Goal: Information Seeking & Learning: Obtain resource

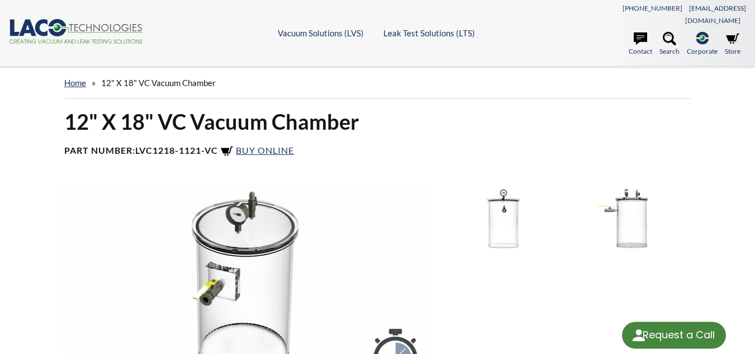
select select "Widget de traducción de idiomas"
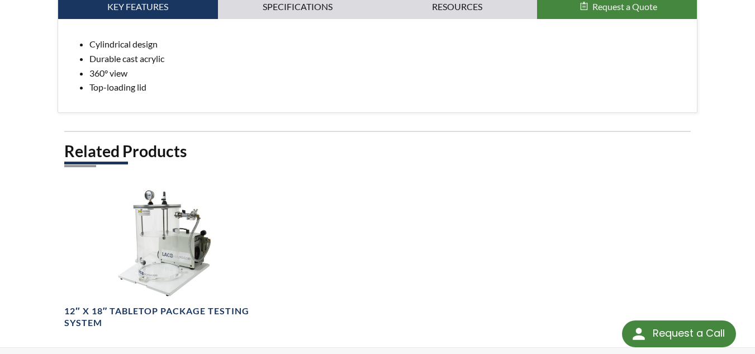
scroll to position [670, 0]
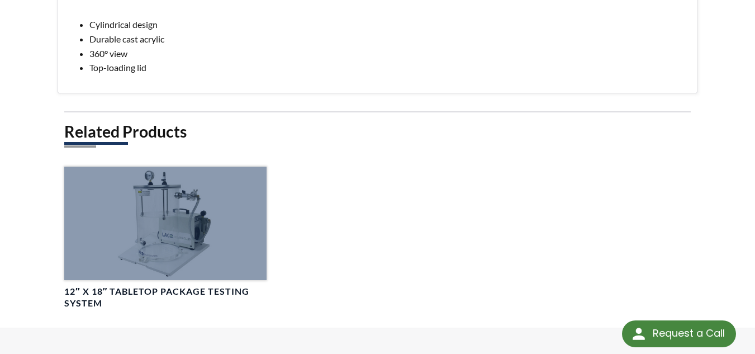
click at [168, 216] on div at bounding box center [165, 222] width 202 height 113
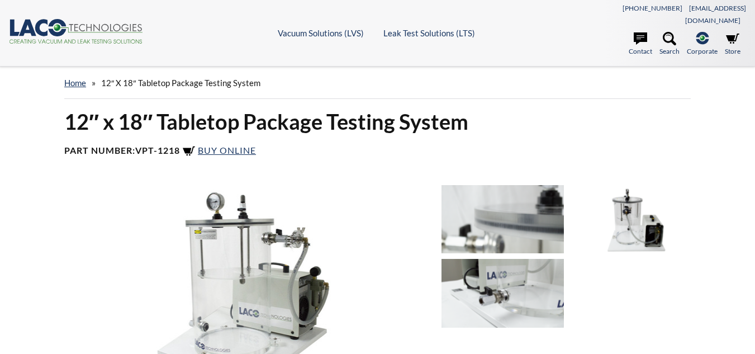
select select "Widget de traducción de idiomas"
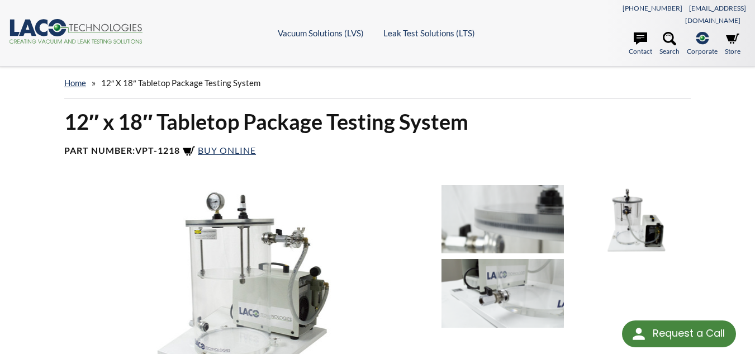
click at [495, 211] on img at bounding box center [502, 219] width 122 height 69
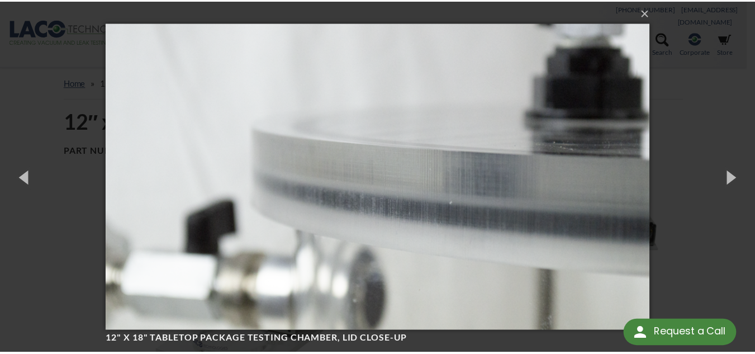
scroll to position [1, 0]
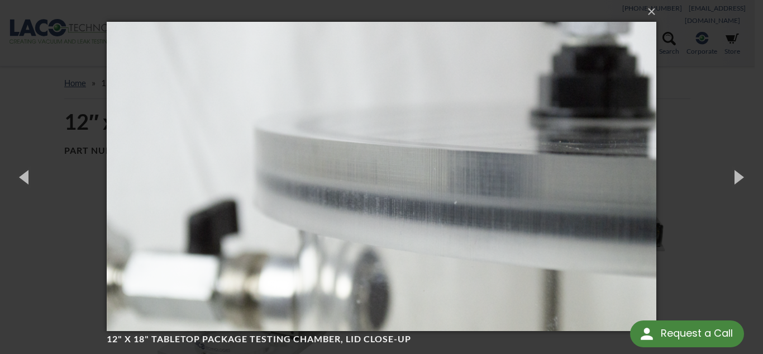
click at [351, 267] on img at bounding box center [381, 176] width 549 height 354
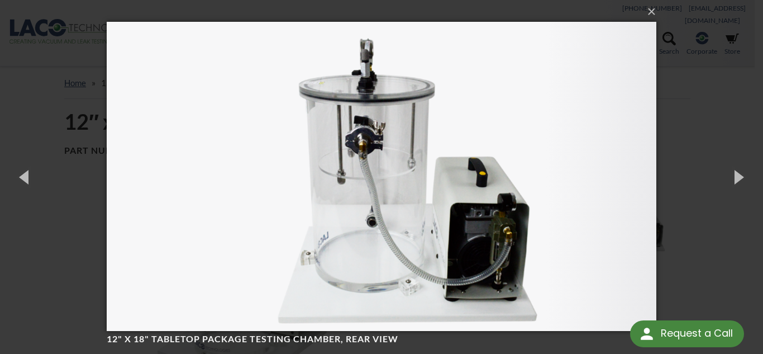
click at [474, 215] on img at bounding box center [381, 176] width 549 height 354
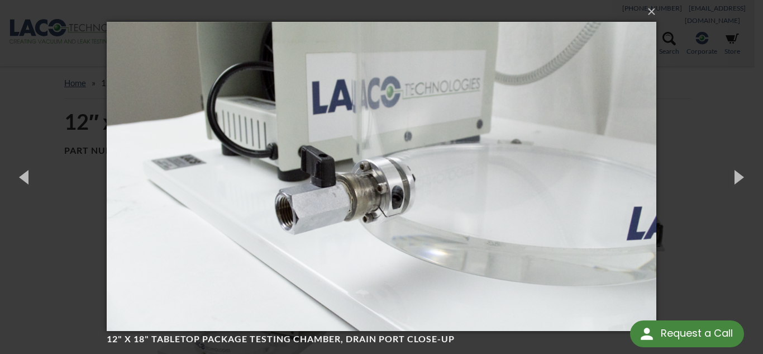
click at [474, 215] on img at bounding box center [381, 176] width 549 height 354
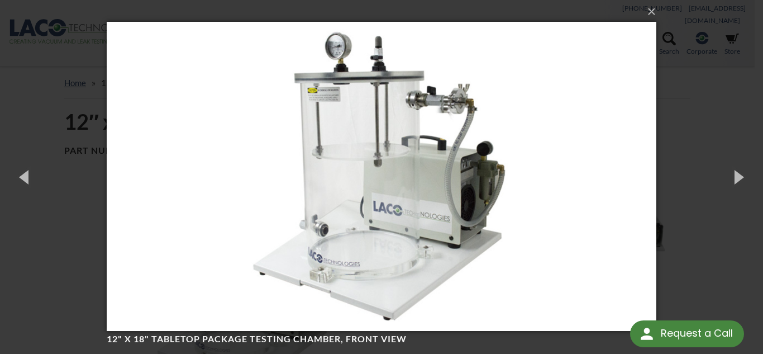
click at [474, 215] on img at bounding box center [381, 176] width 549 height 354
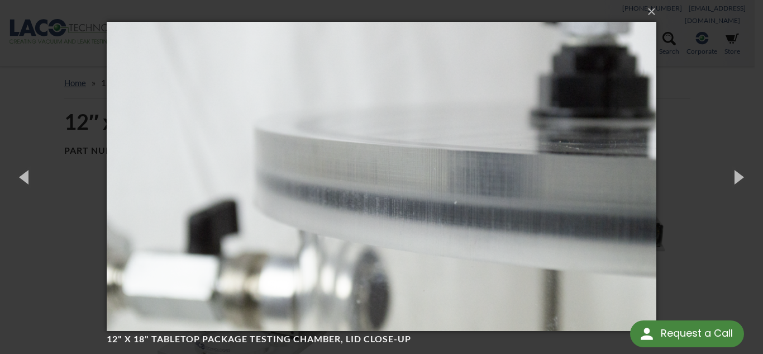
click at [474, 215] on img at bounding box center [381, 176] width 549 height 354
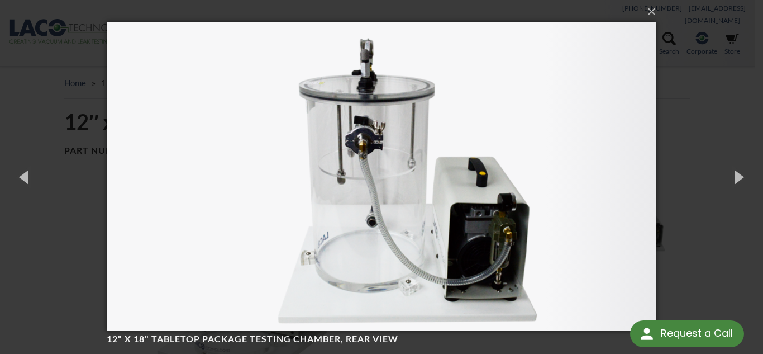
click at [107, 300] on img at bounding box center [381, 176] width 549 height 354
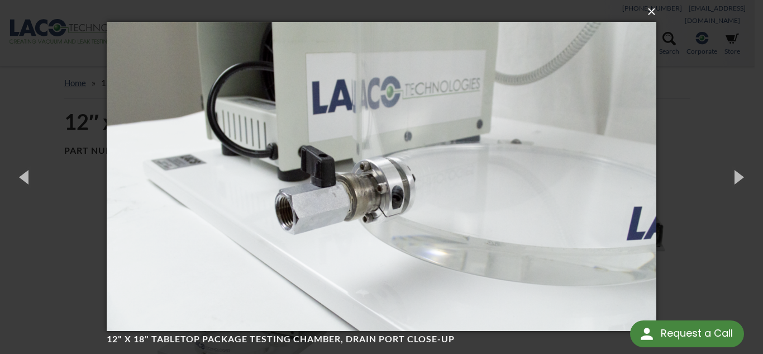
click at [647, 16] on button "×" at bounding box center [384, 11] width 549 height 25
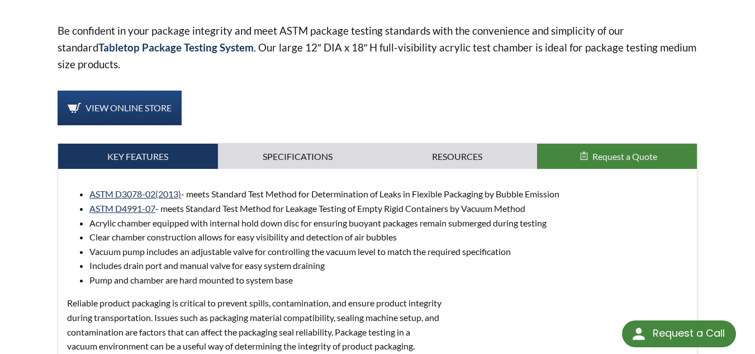
scroll to position [391, 0]
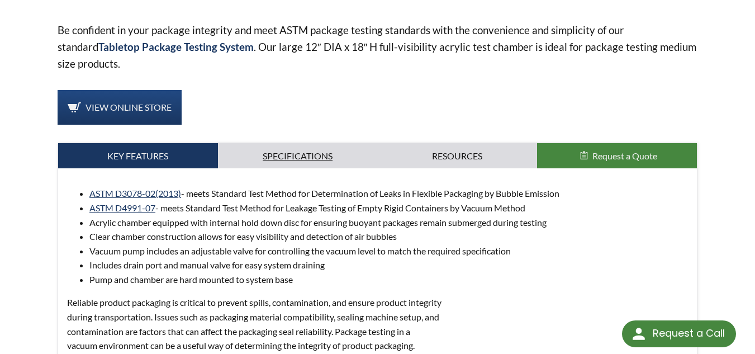
click at [282, 143] on link "Specifications" at bounding box center [298, 156] width 160 height 26
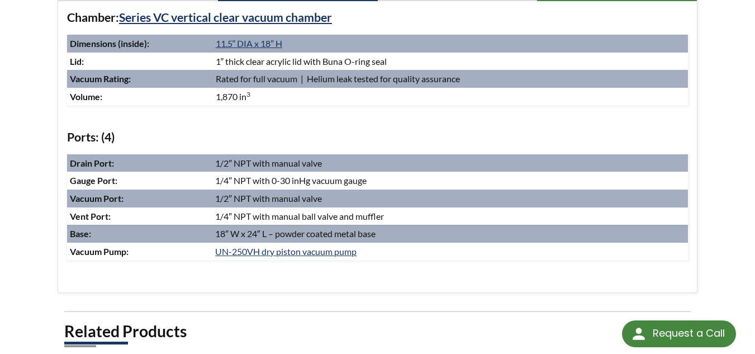
scroll to position [559, 0]
click at [326, 245] on link "UN-250VH dry piston vacuum pump" at bounding box center [285, 250] width 141 height 11
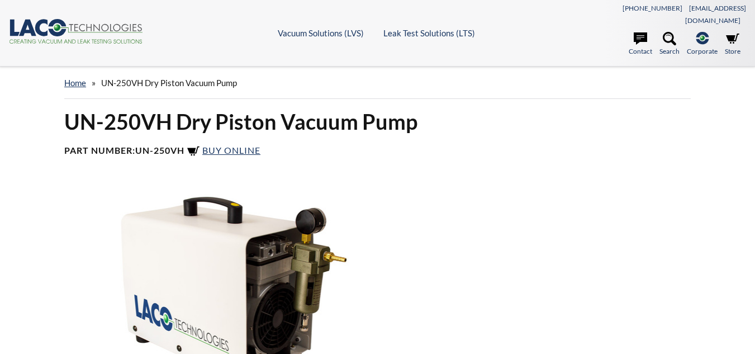
select select "Widget de traducción de idiomas"
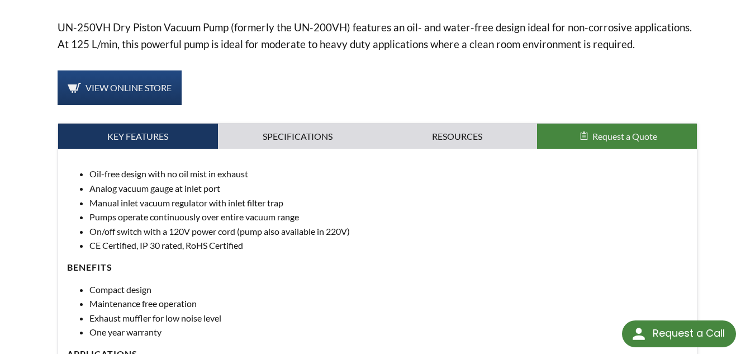
scroll to position [391, 0]
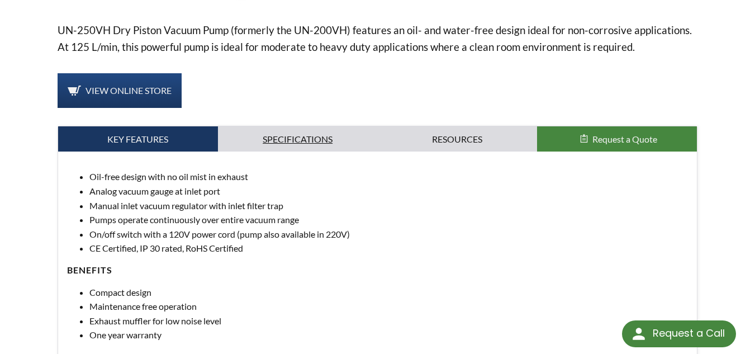
click at [303, 127] on link "Specifications" at bounding box center [298, 139] width 160 height 26
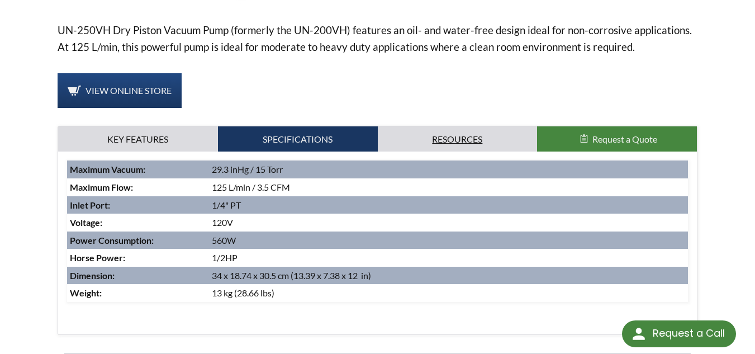
click at [450, 127] on link "Resources" at bounding box center [458, 139] width 160 height 26
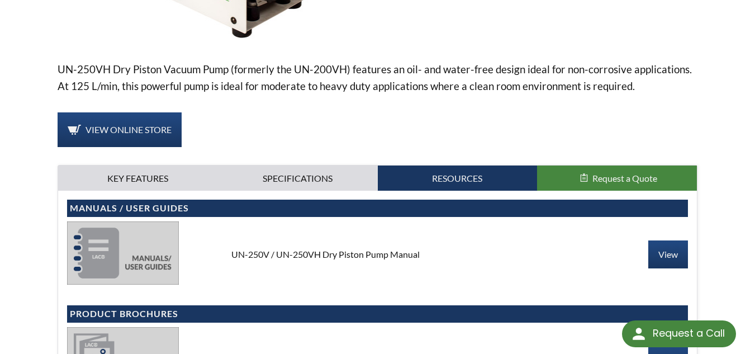
scroll to position [335, 0]
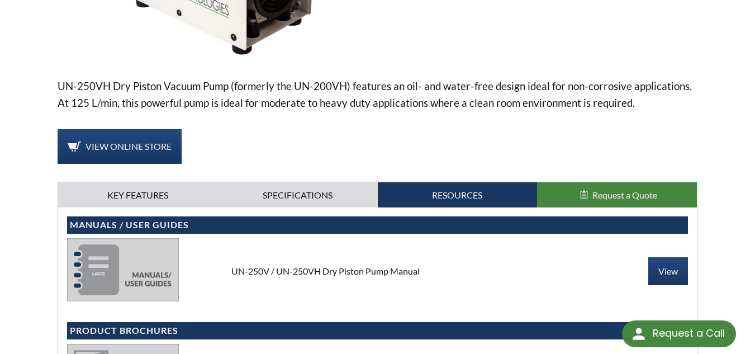
click at [614, 189] on span "Request a Quote" at bounding box center [624, 194] width 65 height 11
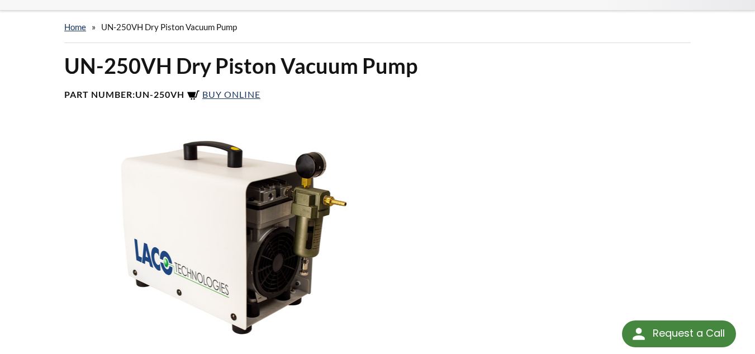
scroll to position [0, 0]
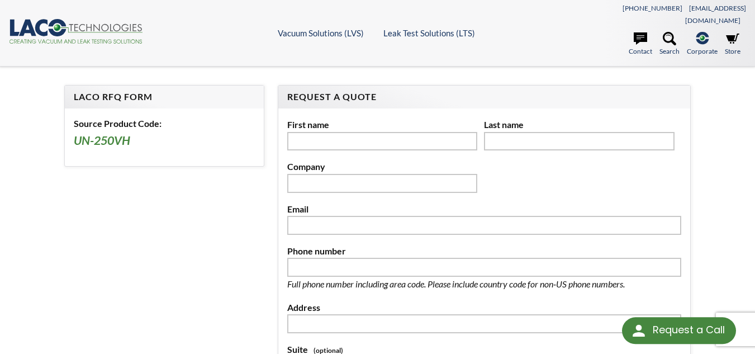
select select "Widget de traducción de idiomas"
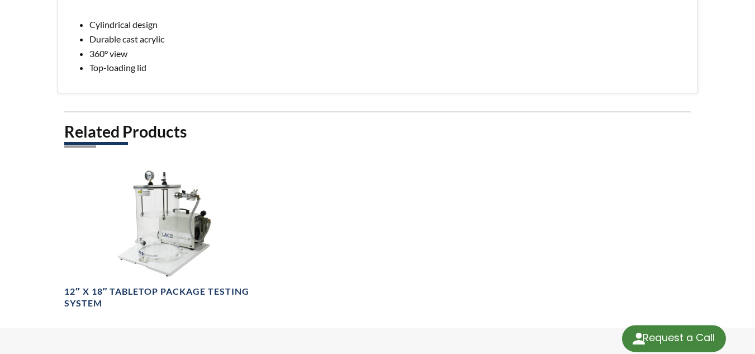
select select "Widget de traducción de idiomas"
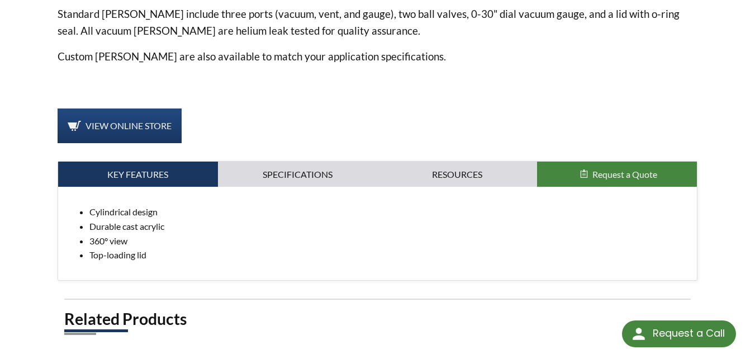
scroll to position [503, 0]
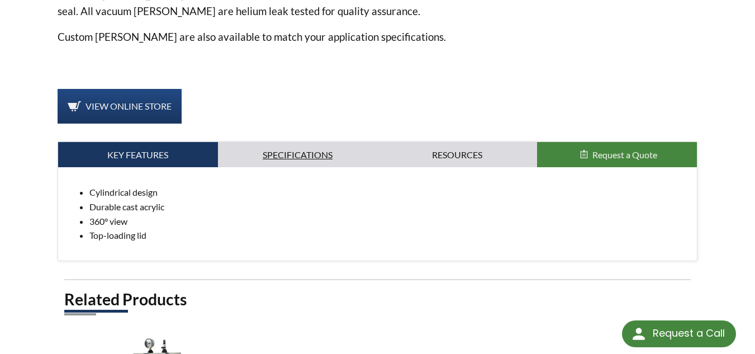
click at [313, 146] on link "Specifications" at bounding box center [298, 155] width 160 height 26
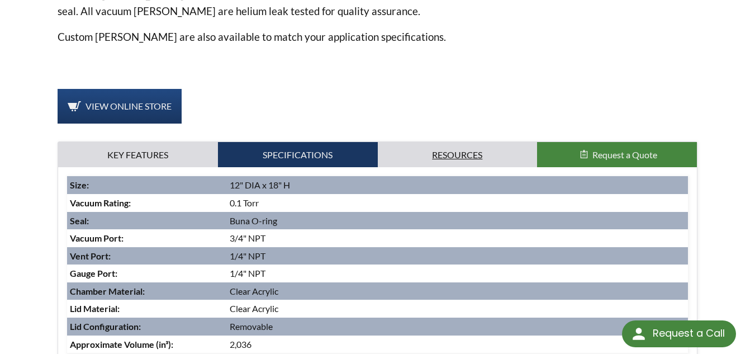
click at [454, 142] on link "Resources" at bounding box center [458, 155] width 160 height 26
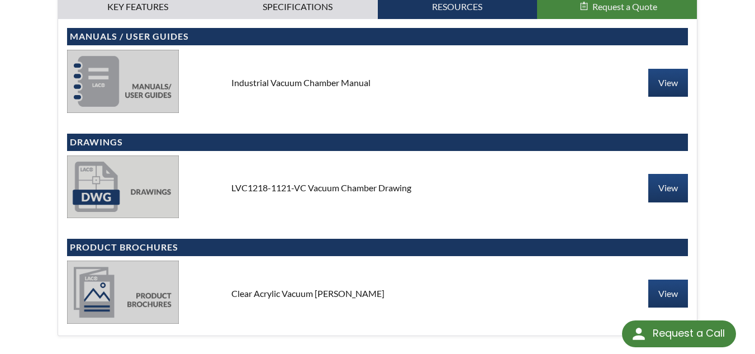
scroll to position [670, 0]
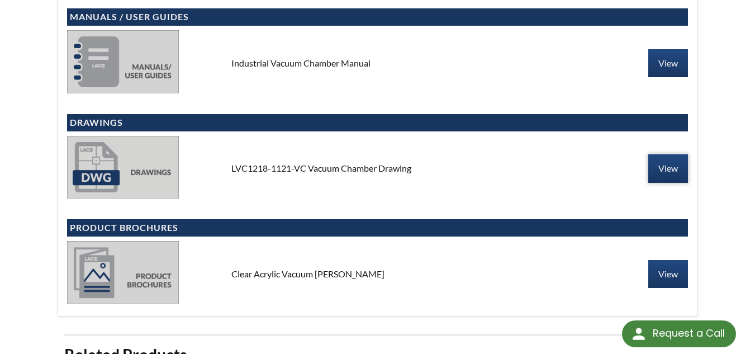
click at [660, 158] on link "View" at bounding box center [668, 168] width 40 height 28
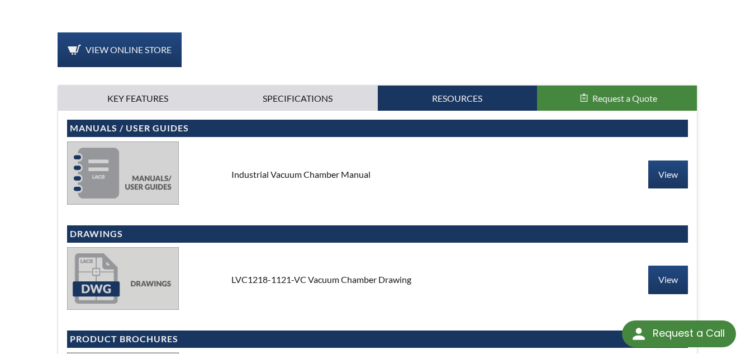
scroll to position [559, 0]
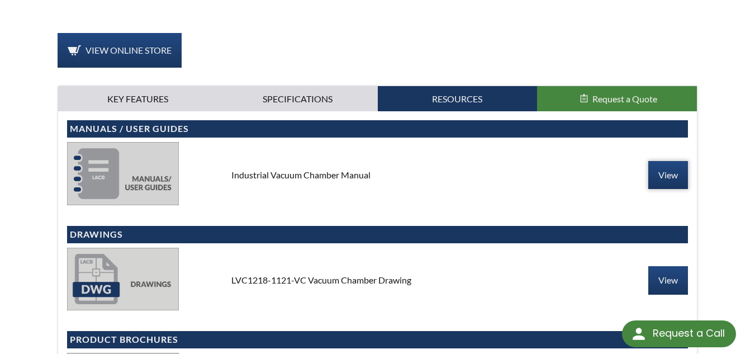
click at [673, 164] on link "View" at bounding box center [668, 175] width 40 height 28
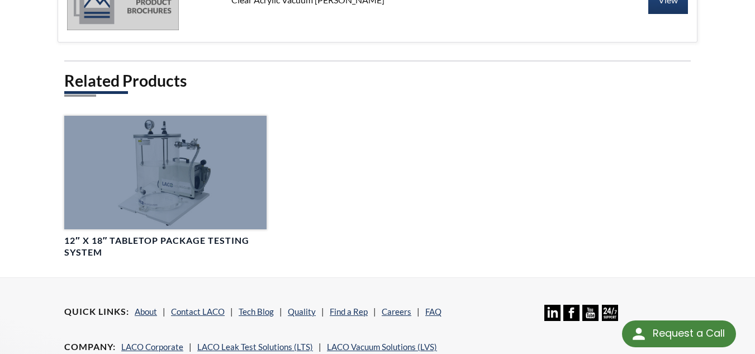
scroll to position [950, 0]
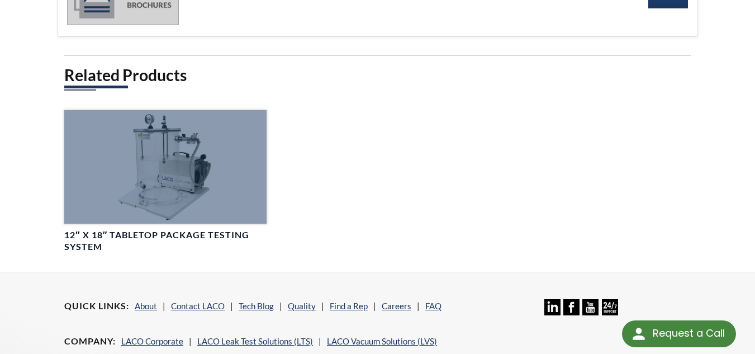
click at [154, 164] on div at bounding box center [165, 166] width 202 height 113
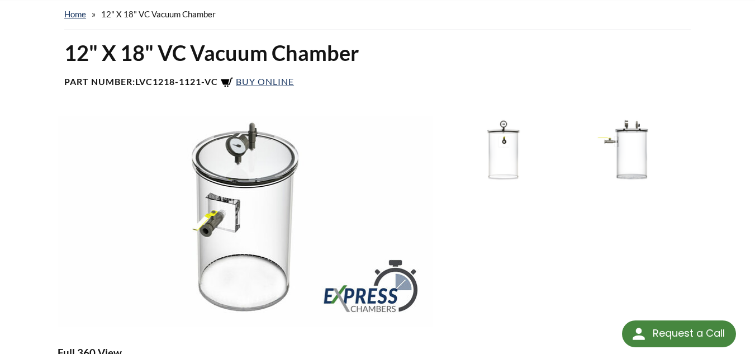
scroll to position [0, 0]
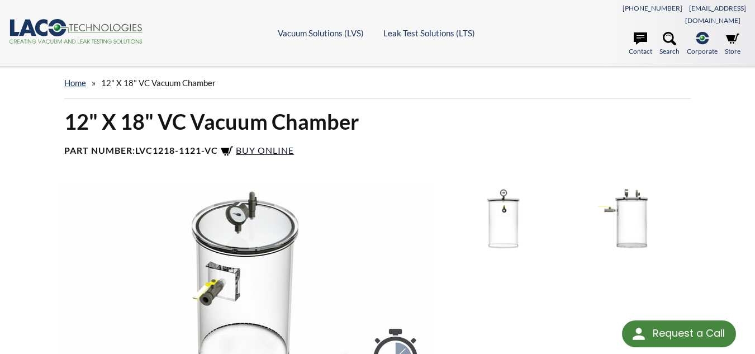
click at [257, 145] on span "Buy Online" at bounding box center [265, 150] width 58 height 11
click at [271, 145] on span "Buy Online" at bounding box center [265, 150] width 58 height 11
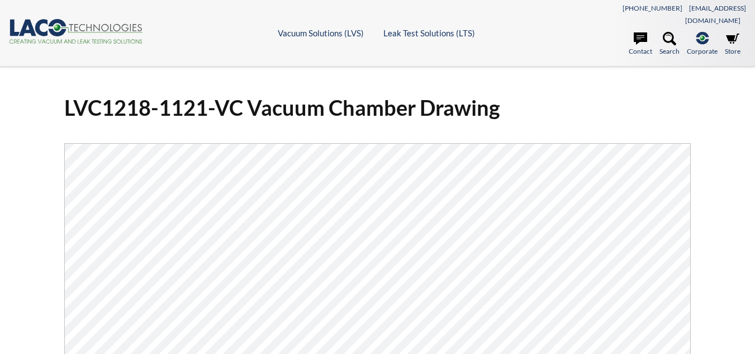
select select "Widget de traducción de idiomas"
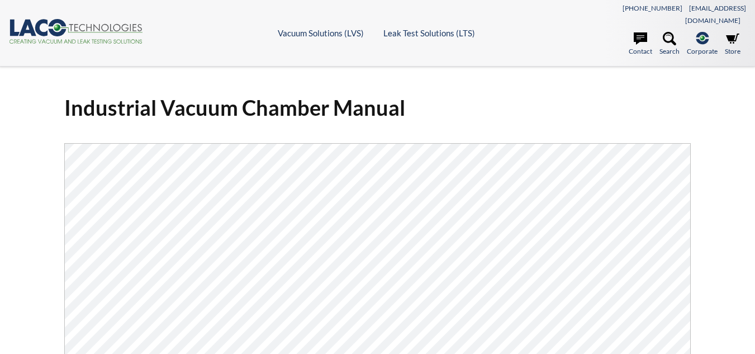
select select "Widget de traducción de idiomas"
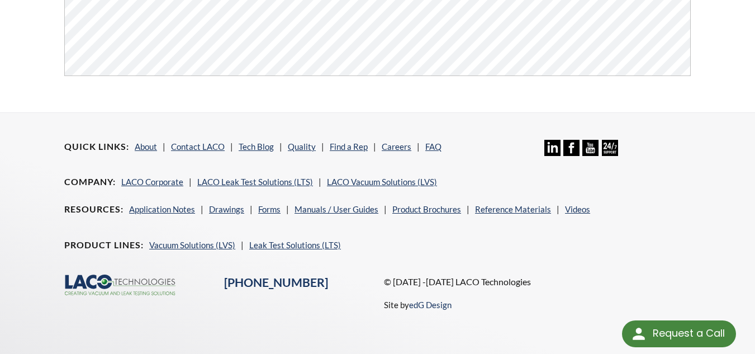
scroll to position [141, 0]
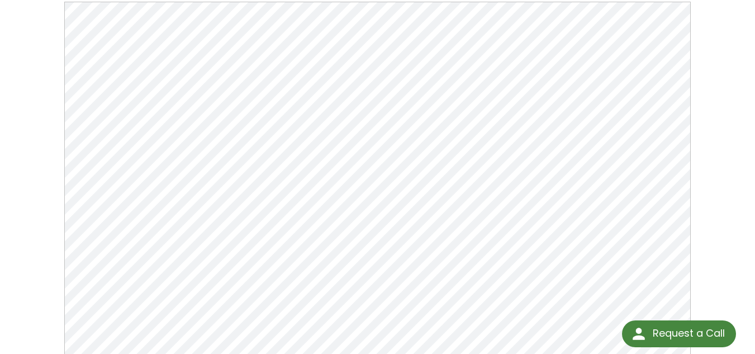
click at [692, 268] on div "Industrial Vacuum Chamber Manual Click Here To Download" at bounding box center [378, 154] width 640 height 402
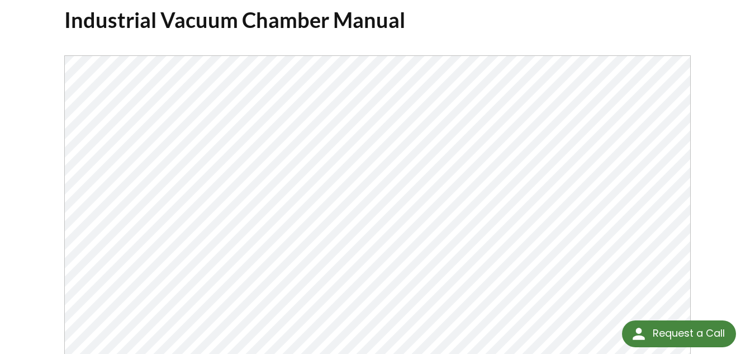
scroll to position [85, 0]
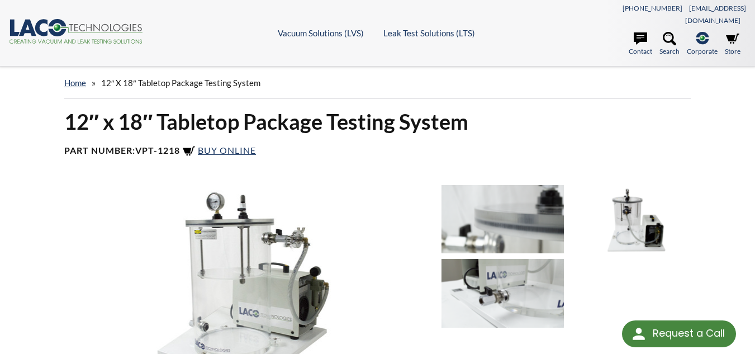
click at [289, 259] on img at bounding box center [245, 290] width 375 height 211
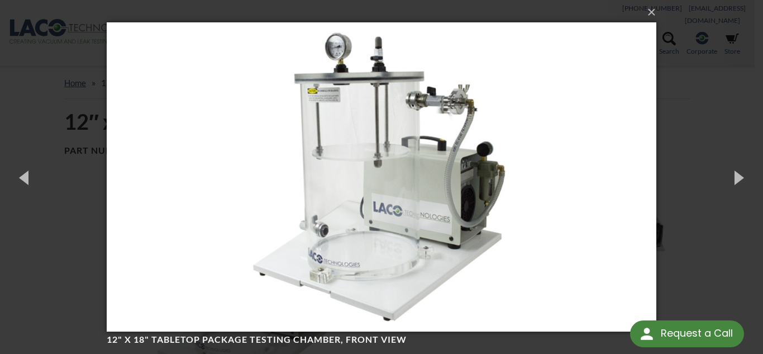
click at [559, 185] on img at bounding box center [381, 177] width 549 height 354
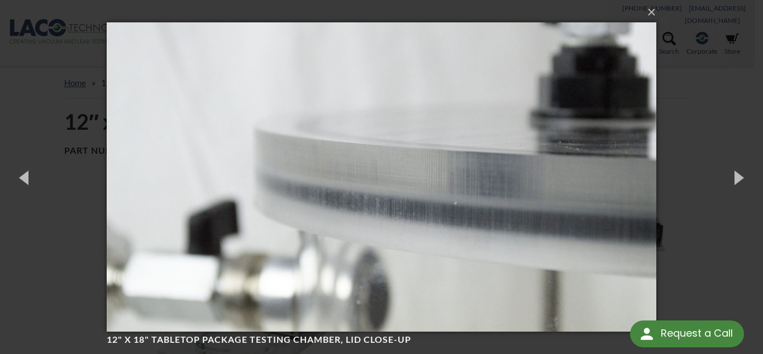
click at [568, 186] on img at bounding box center [381, 177] width 549 height 354
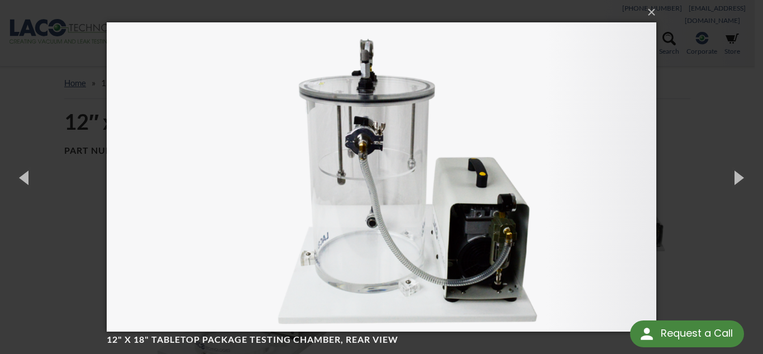
click at [612, 216] on img at bounding box center [381, 177] width 549 height 354
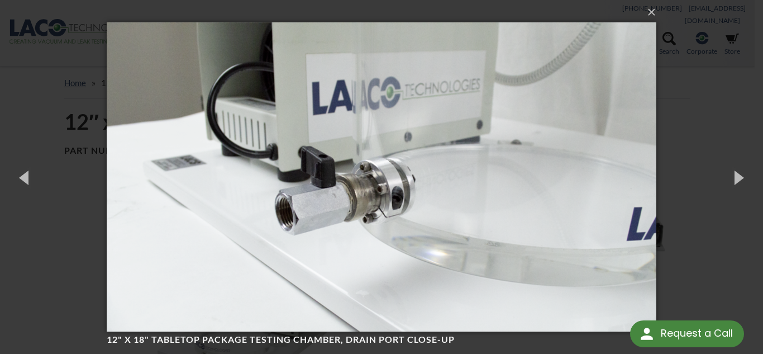
click at [612, 216] on img at bounding box center [381, 177] width 549 height 354
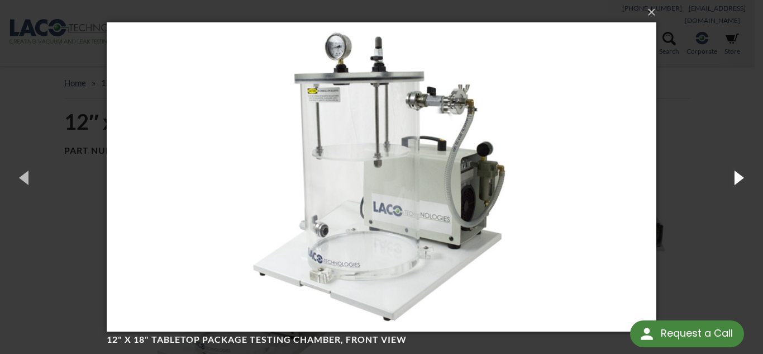
click at [725, 183] on button "button" at bounding box center [738, 176] width 50 height 61
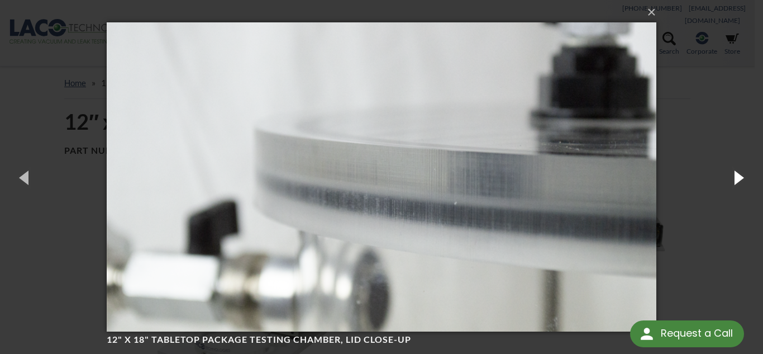
click at [725, 183] on button "button" at bounding box center [738, 176] width 50 height 61
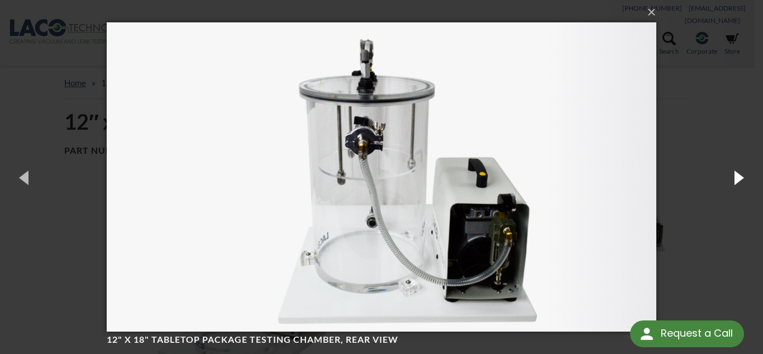
click at [726, 182] on button "button" at bounding box center [738, 176] width 50 height 61
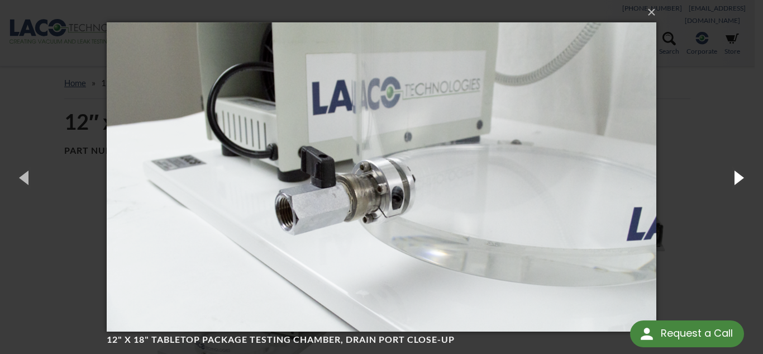
click at [726, 182] on button "button" at bounding box center [738, 176] width 50 height 61
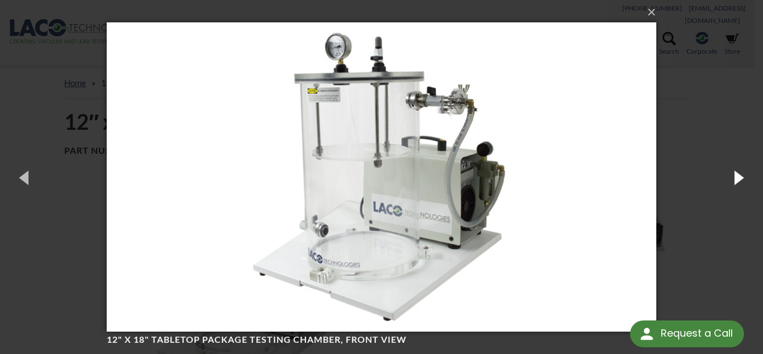
scroll to position [1, 0]
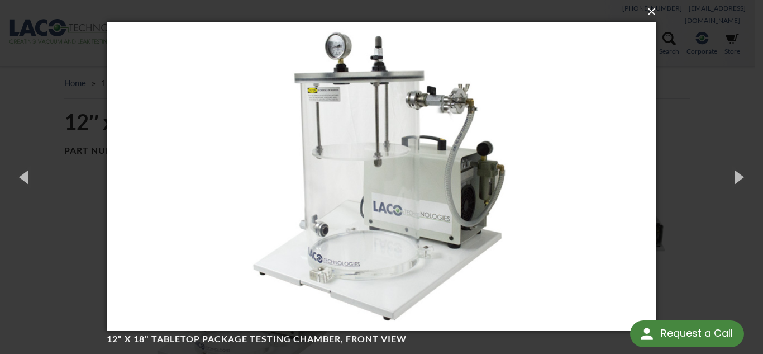
click at [646, 13] on button "×" at bounding box center [384, 11] width 549 height 25
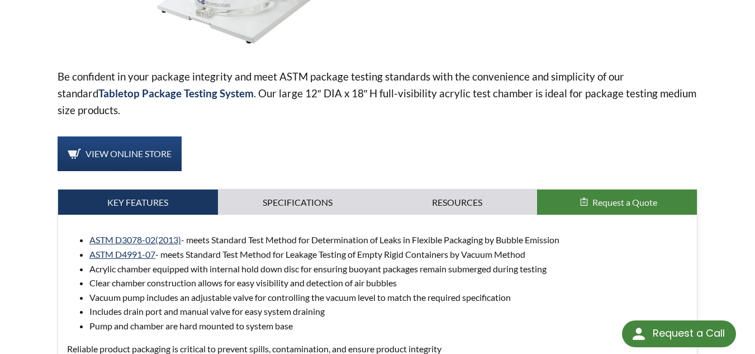
scroll to position [364, 0]
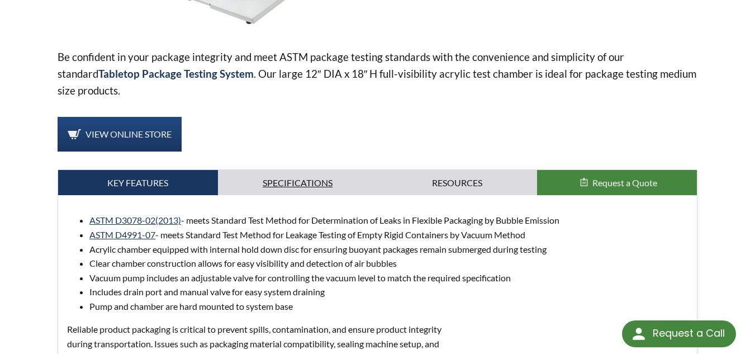
click at [341, 176] on link "Specifications" at bounding box center [298, 183] width 160 height 26
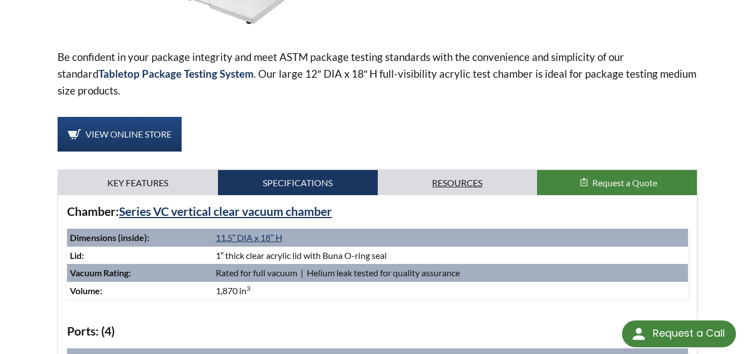
click at [459, 170] on link "Resources" at bounding box center [458, 183] width 160 height 26
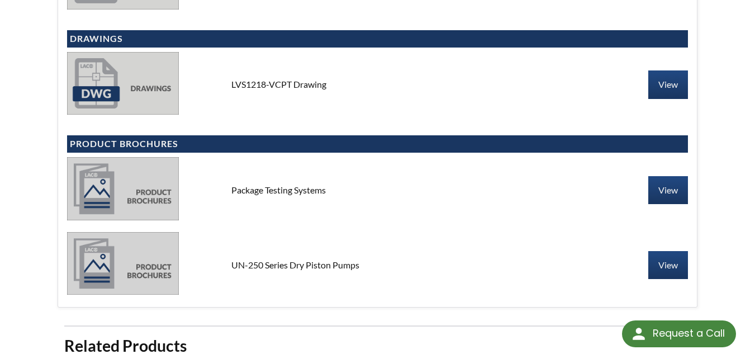
scroll to position [588, 0]
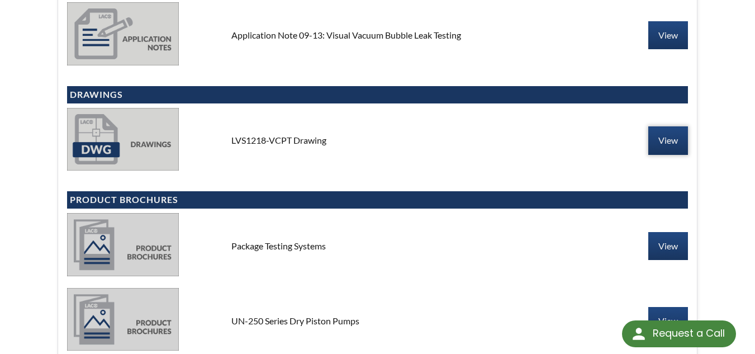
click at [658, 127] on link "View" at bounding box center [668, 140] width 40 height 28
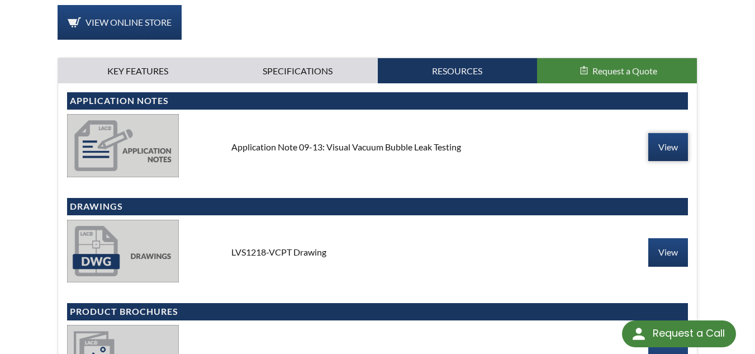
click at [682, 133] on link "View" at bounding box center [668, 147] width 40 height 28
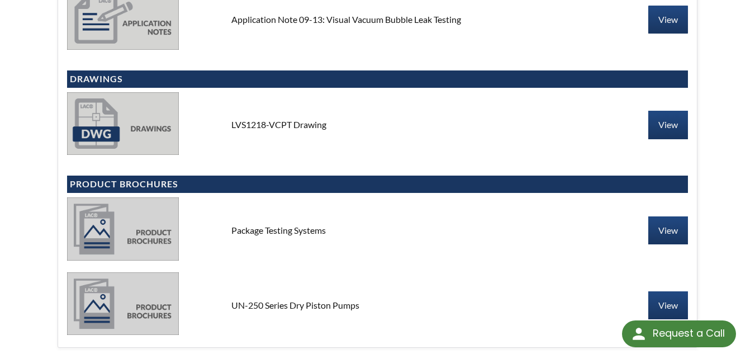
scroll to position [700, 0]
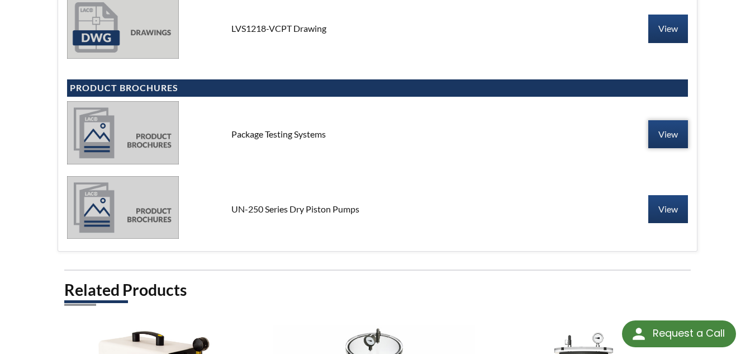
click at [661, 121] on link "View" at bounding box center [668, 134] width 40 height 28
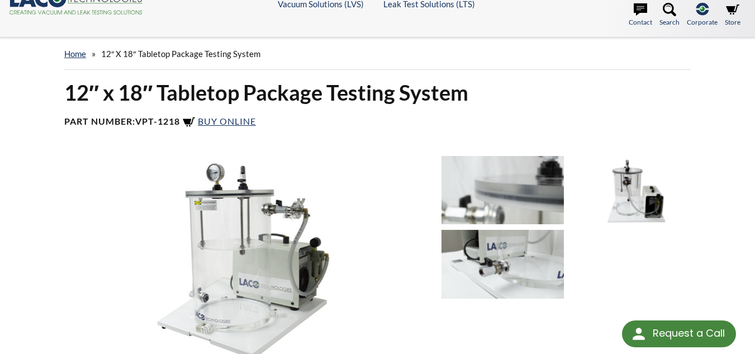
scroll to position [0, 0]
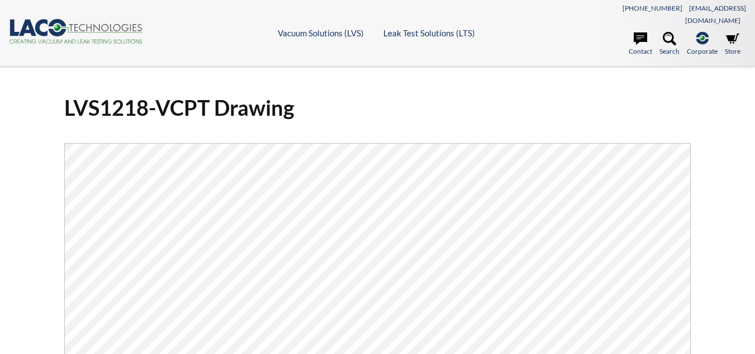
select select "Widget de traducción de idiomas"
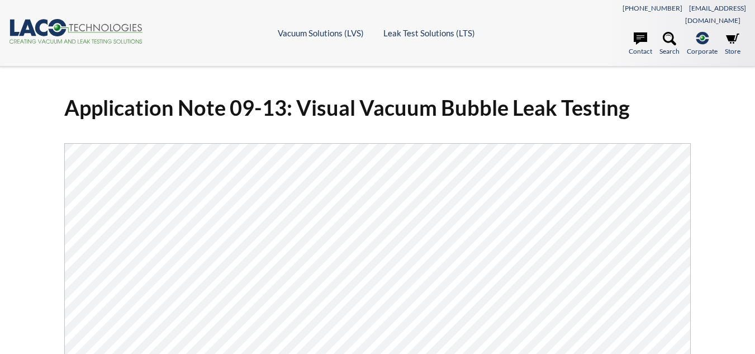
select select "Widget de traducción de idiomas"
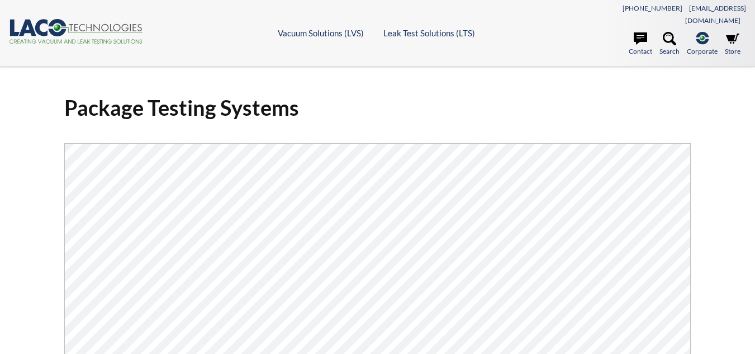
select select "Widget de traducción de idiomas"
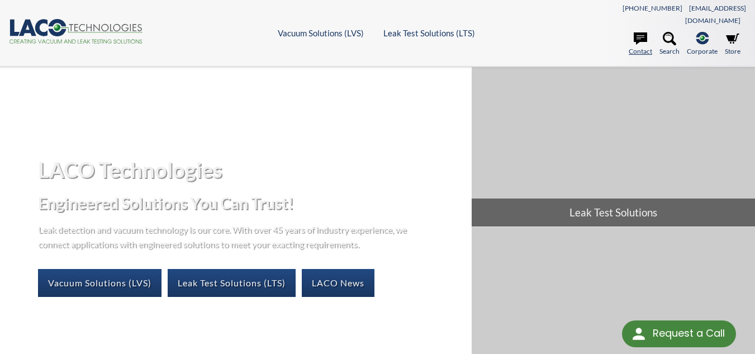
click at [641, 34] on link "Contact" at bounding box center [640, 44] width 23 height 25
